Goal: Task Accomplishment & Management: Manage account settings

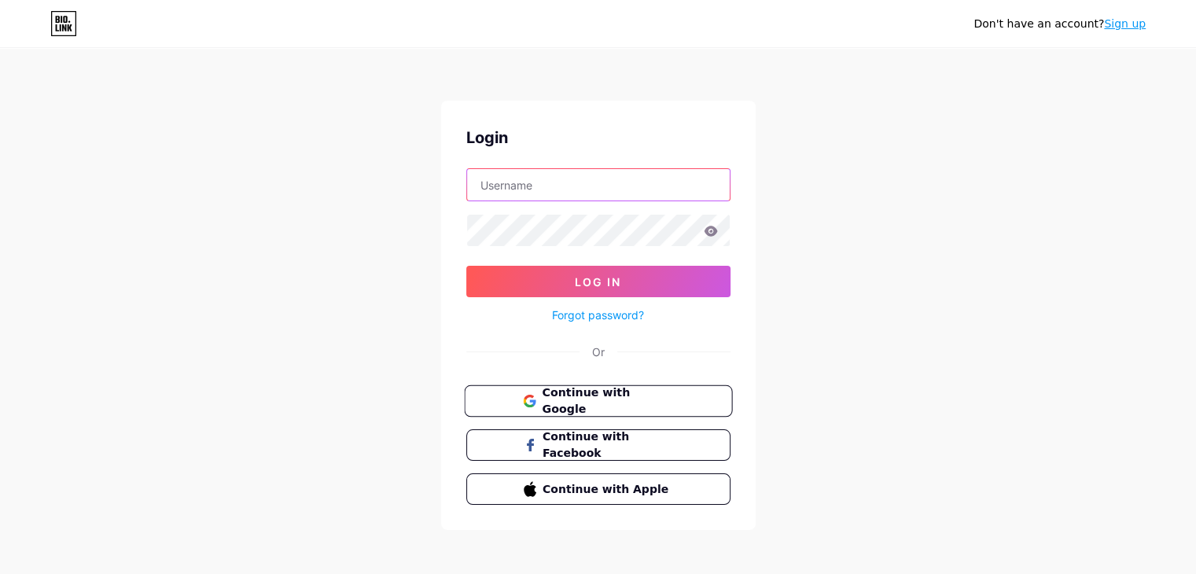
type input "[EMAIL_ADDRESS][DOMAIN_NAME]"
click at [579, 399] on span "Continue with Google" at bounding box center [607, 401] width 131 height 34
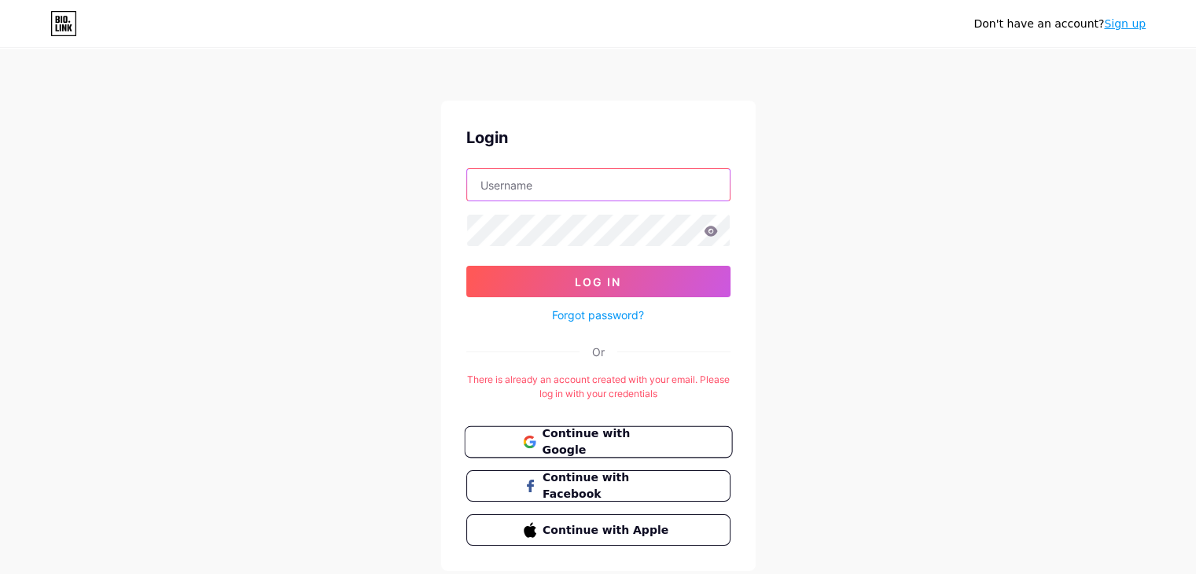
type input "[EMAIL_ADDRESS][DOMAIN_NAME]"
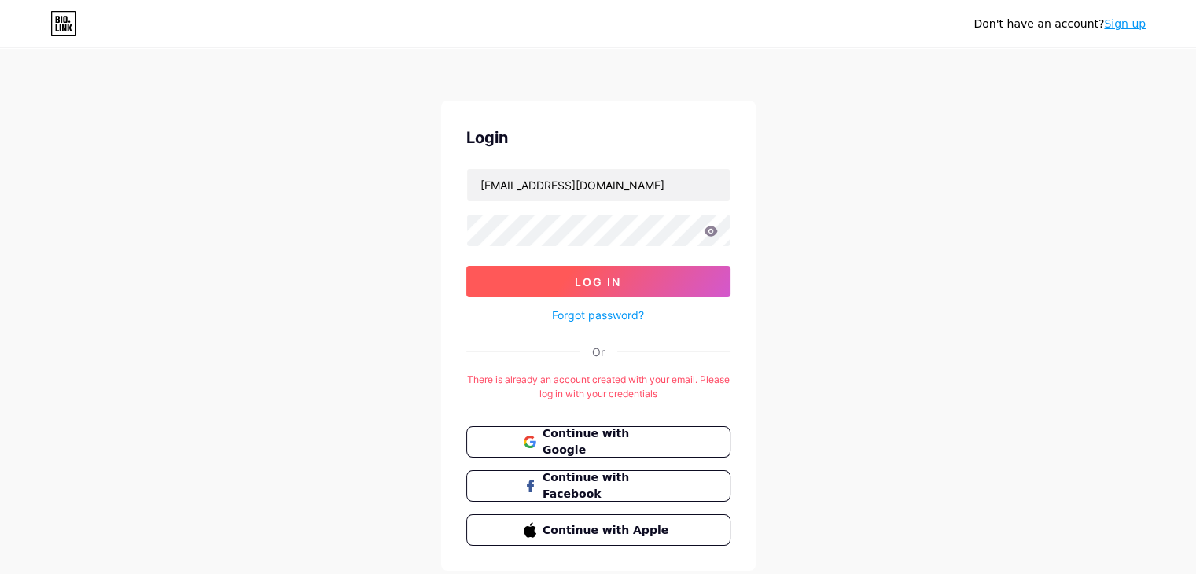
click at [657, 281] on button "Log In" at bounding box center [598, 281] width 264 height 31
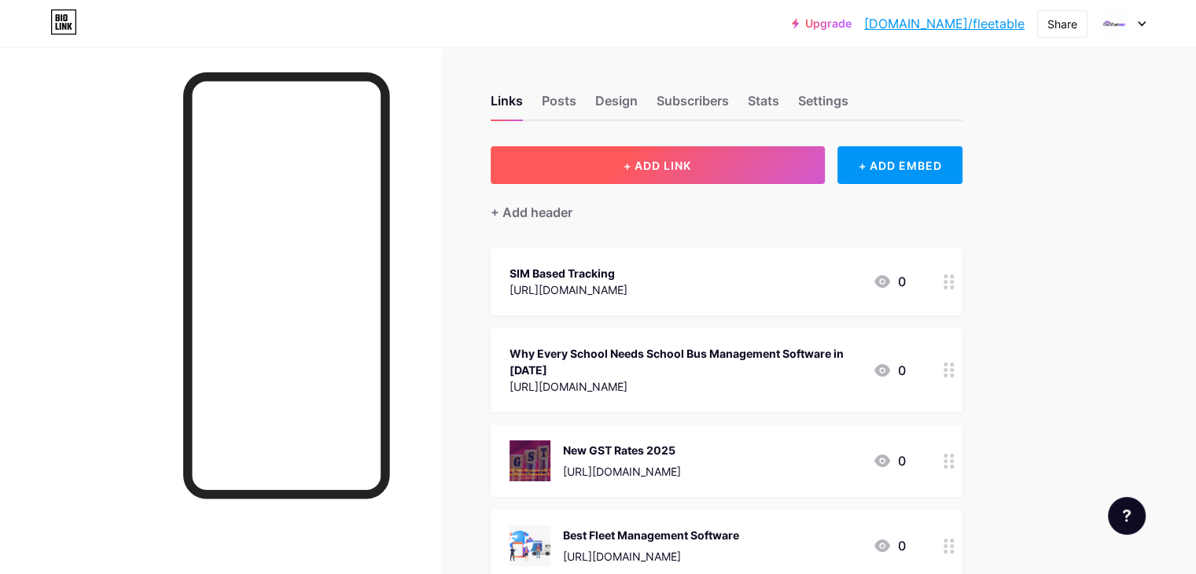
click at [722, 172] on button "+ ADD LINK" at bounding box center [658, 165] width 334 height 38
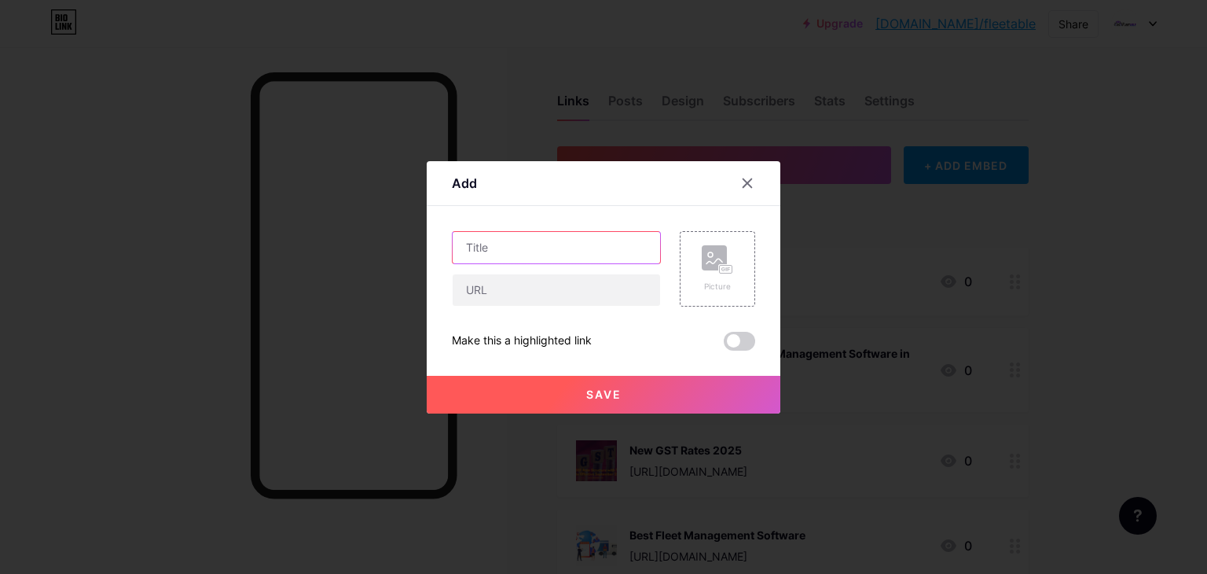
click at [516, 252] on input "text" at bounding box center [557, 247] width 208 height 31
paste input "Fleet Tracking System"
type input "Fleet Tracking System"
click at [498, 292] on input "text" at bounding box center [557, 289] width 208 height 31
click at [528, 293] on input "text" at bounding box center [557, 289] width 208 height 31
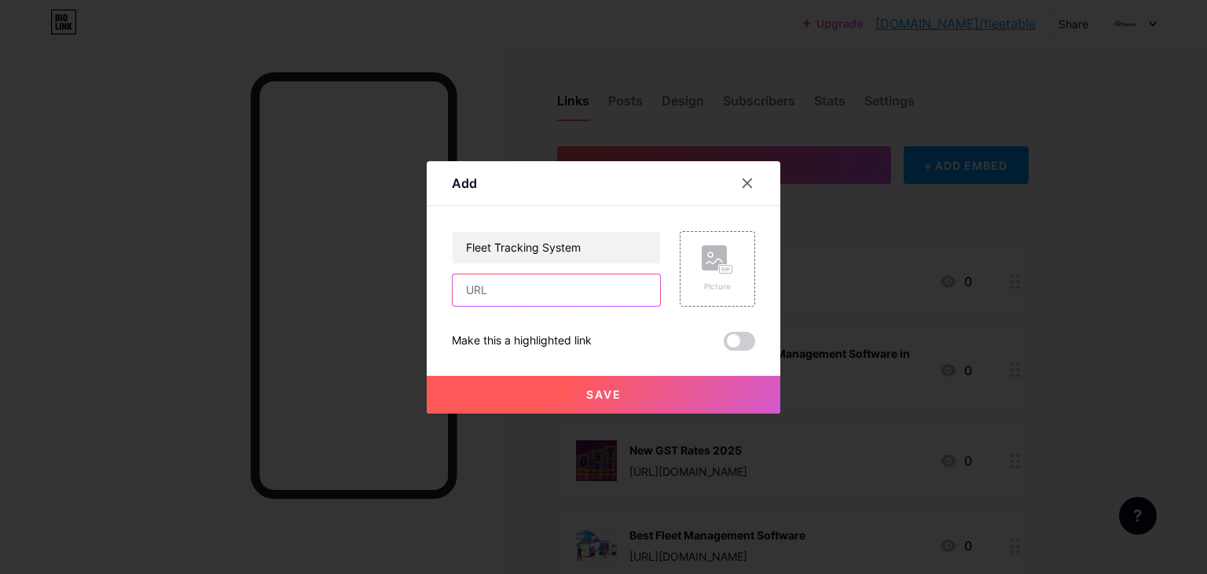
paste input "[URL][DOMAIN_NAME]"
type input "[URL][DOMAIN_NAME]"
click at [630, 391] on button "Save" at bounding box center [604, 395] width 354 height 38
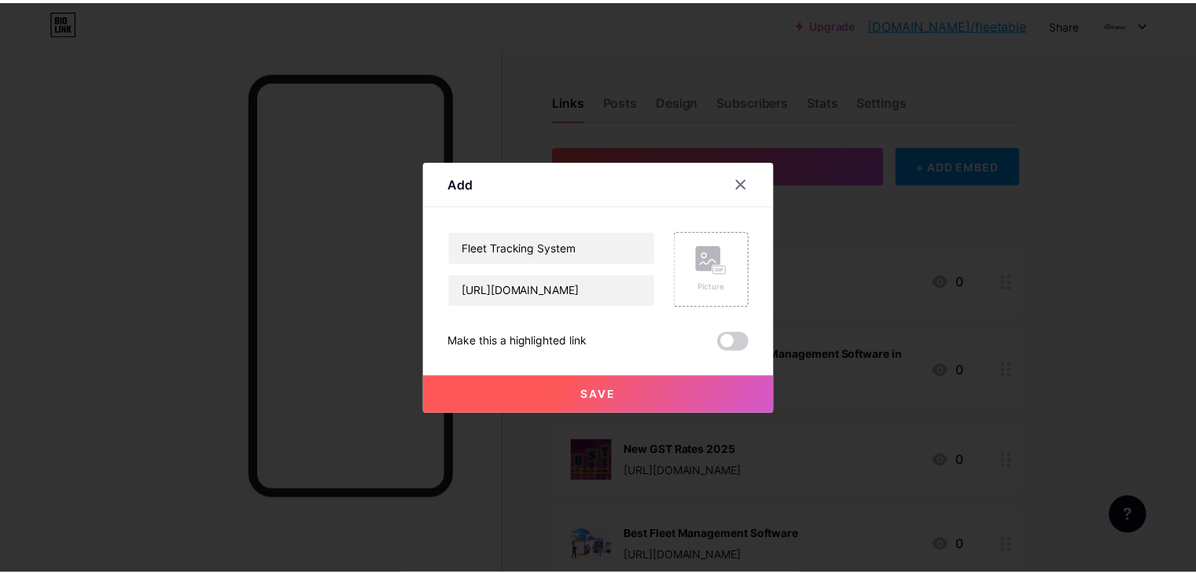
scroll to position [0, 0]
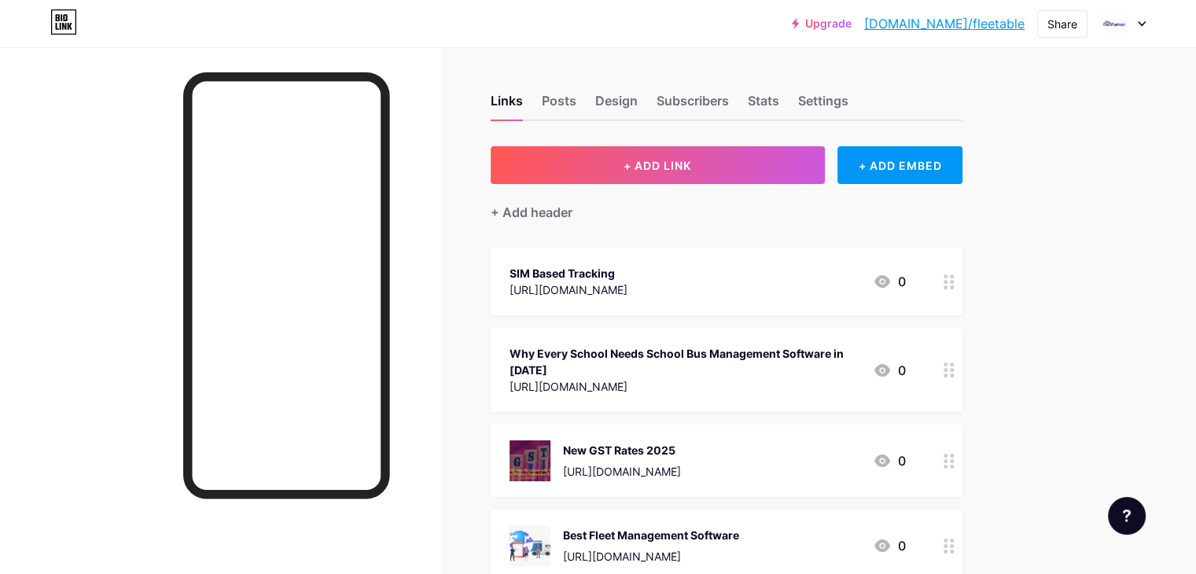
click at [947, 285] on circle at bounding box center [945, 287] width 4 height 4
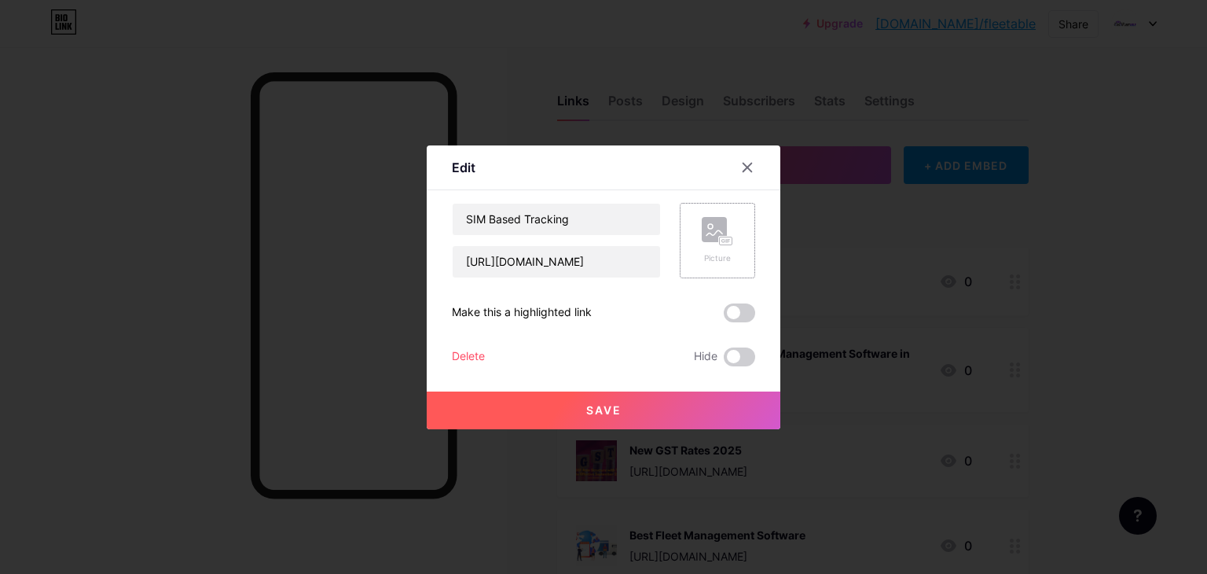
click at [731, 225] on icon at bounding box center [717, 231] width 31 height 29
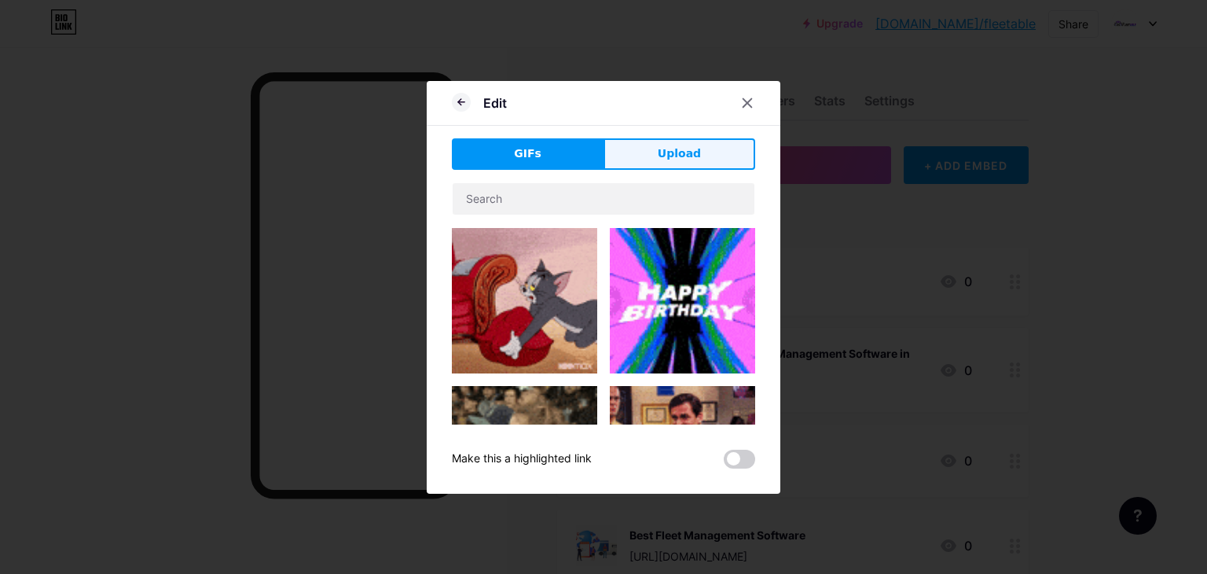
click at [661, 155] on span "Upload" at bounding box center [679, 153] width 43 height 17
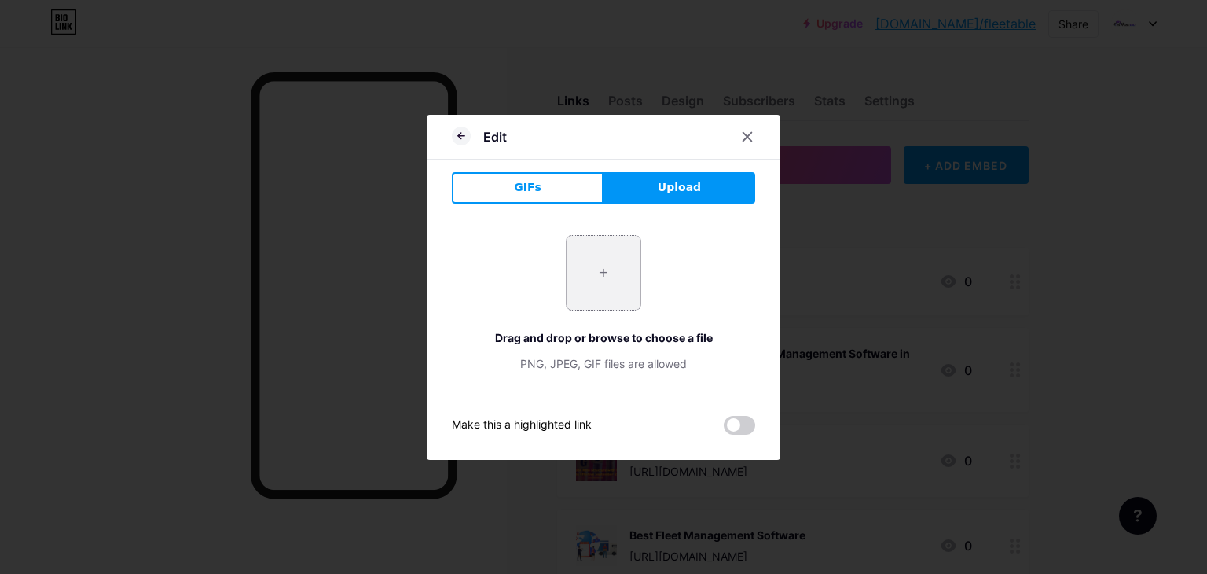
click at [615, 284] on input "file" at bounding box center [604, 273] width 74 height 74
type input "C:\fakepath\Fleet Tracking System.webp"
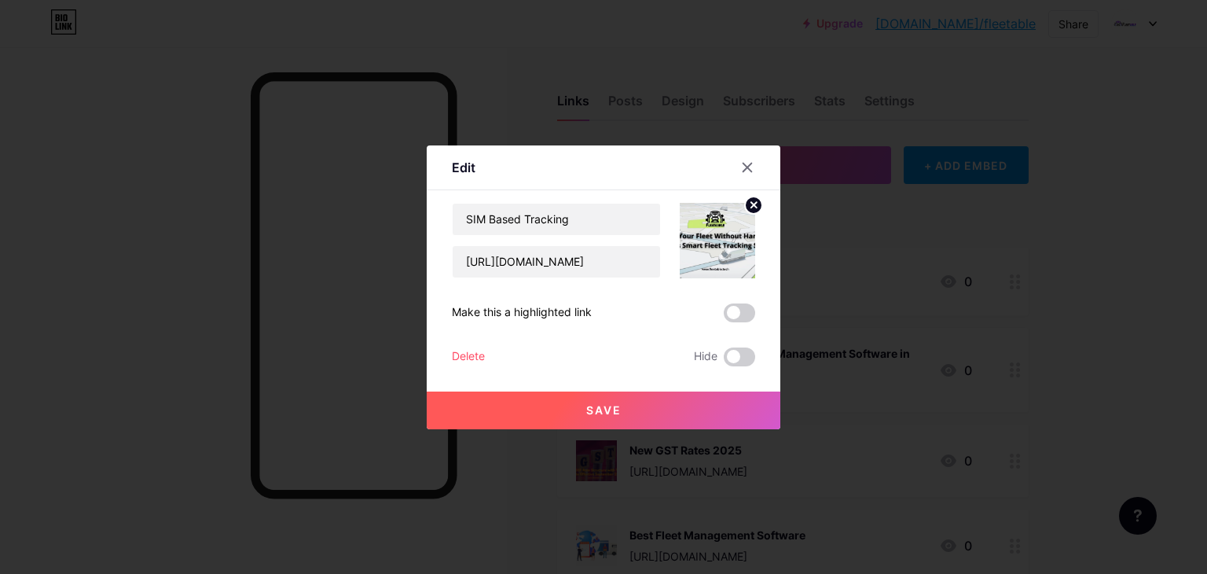
click at [632, 414] on button "Save" at bounding box center [604, 410] width 354 height 38
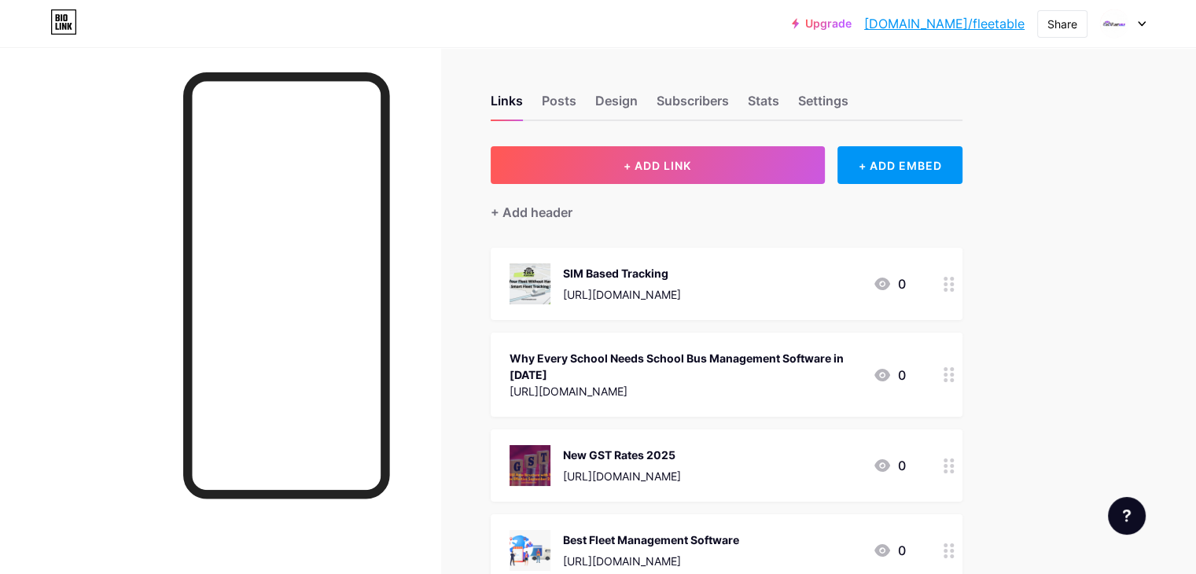
click at [649, 267] on div "SIM Based Tracking" at bounding box center [622, 273] width 118 height 17
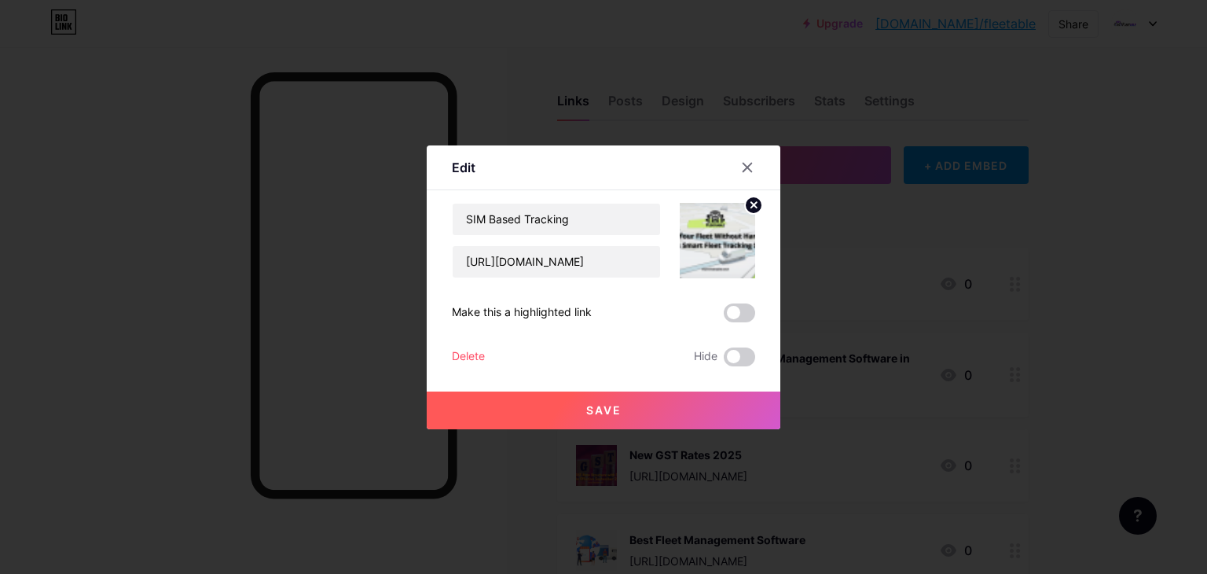
click at [887, 255] on div at bounding box center [603, 287] width 1207 height 574
